Goal: Navigation & Orientation: Go to known website

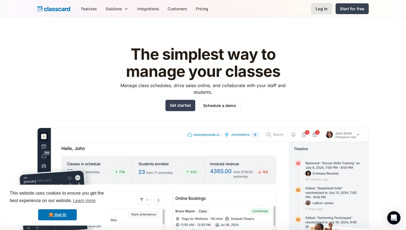
click at [327, 8] on div "Log in" at bounding box center [321, 9] width 12 height 6
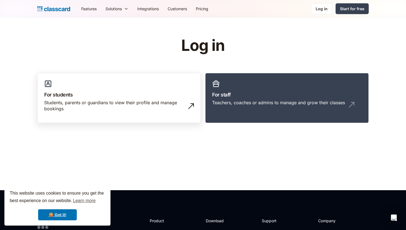
click at [134, 94] on h3 "For students" at bounding box center [119, 94] width 150 height 7
